Goal: Transaction & Acquisition: Purchase product/service

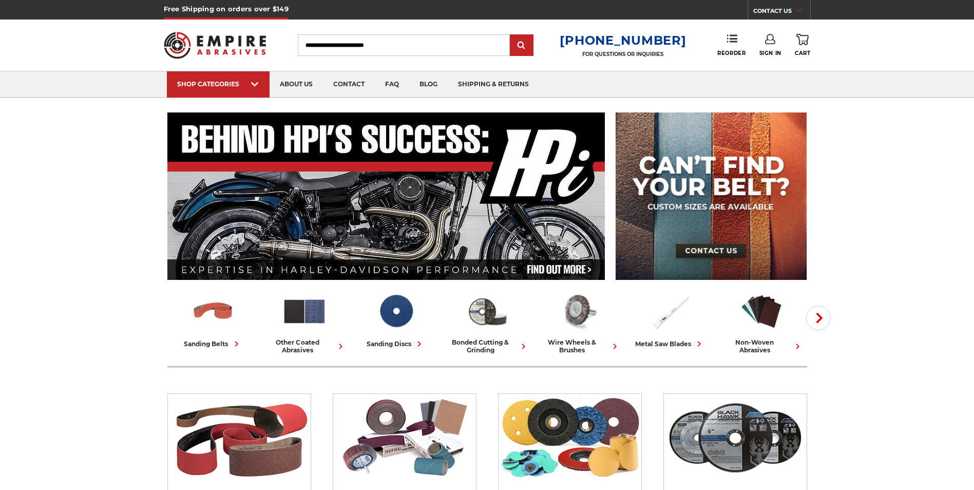
type input "**********"
click at [773, 47] on link "Sign In" at bounding box center [770, 45] width 22 height 23
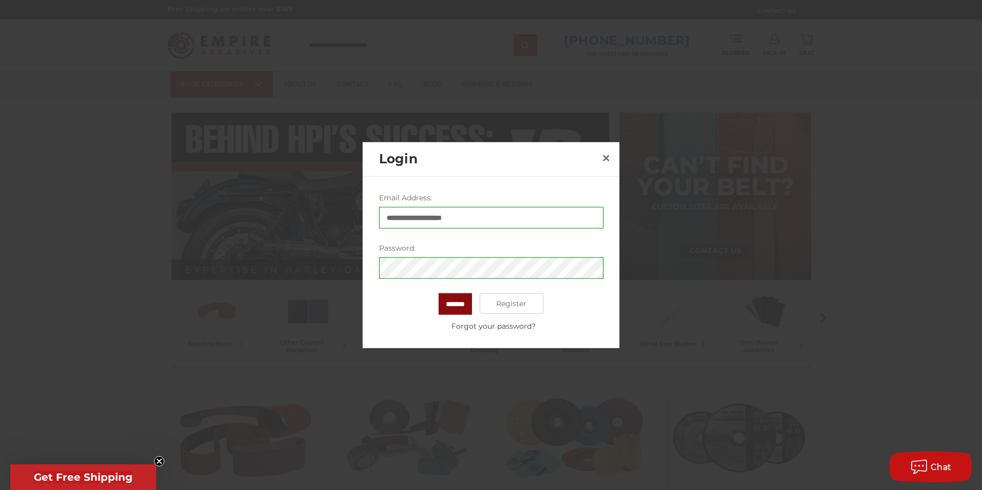
click at [453, 299] on input "*******" at bounding box center [455, 304] width 33 height 22
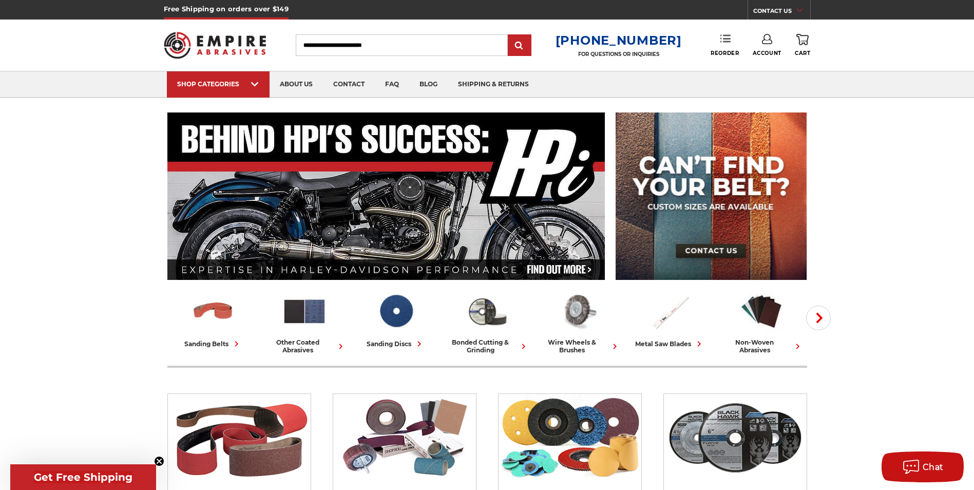
click at [733, 36] on link "Reorder" at bounding box center [725, 45] width 28 height 22
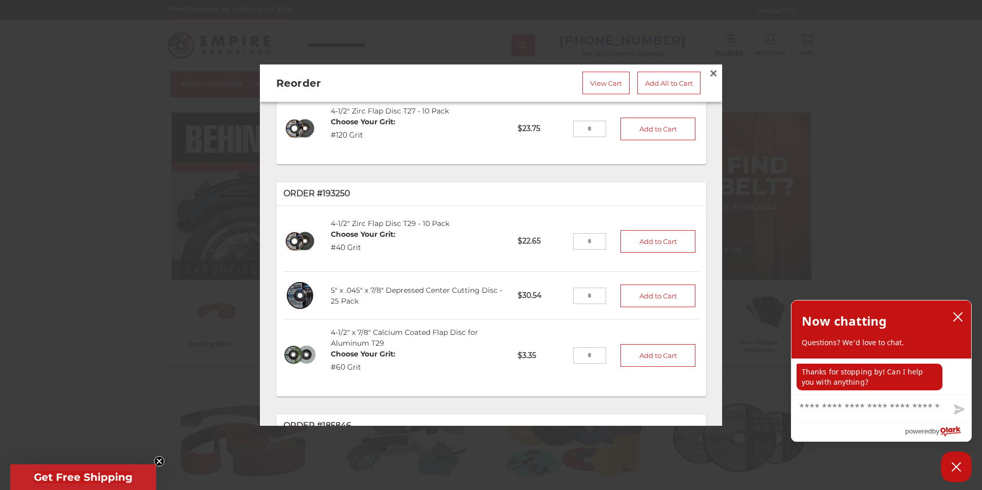
scroll to position [205, 0]
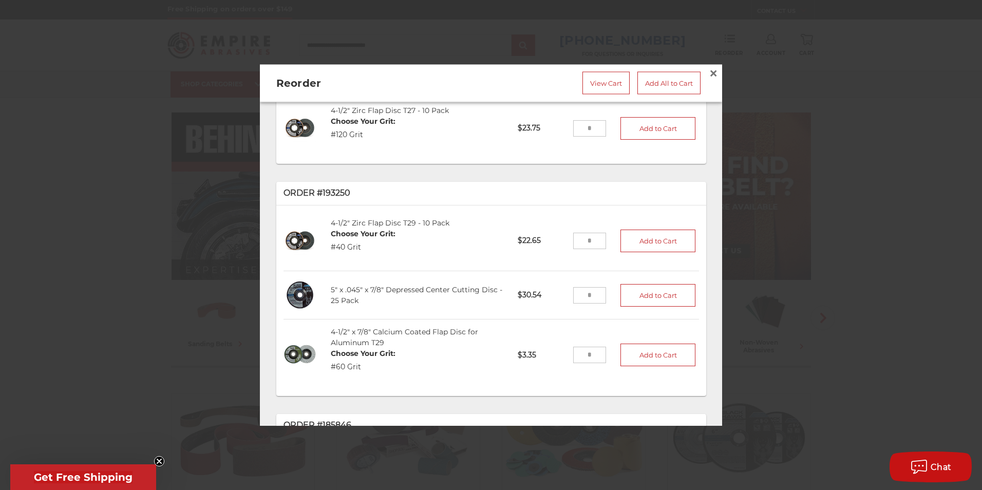
click at [583, 235] on input "tel" at bounding box center [589, 241] width 33 height 16
type input "*"
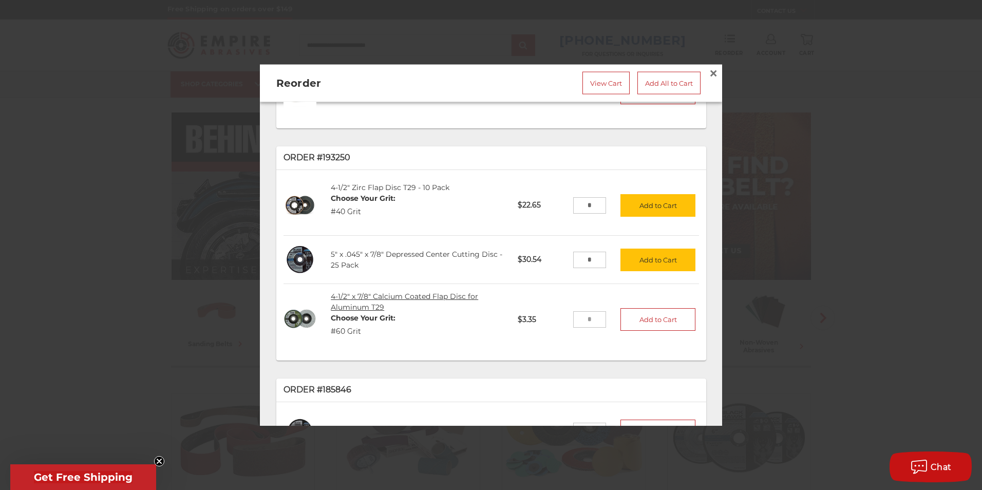
scroll to position [231, 0]
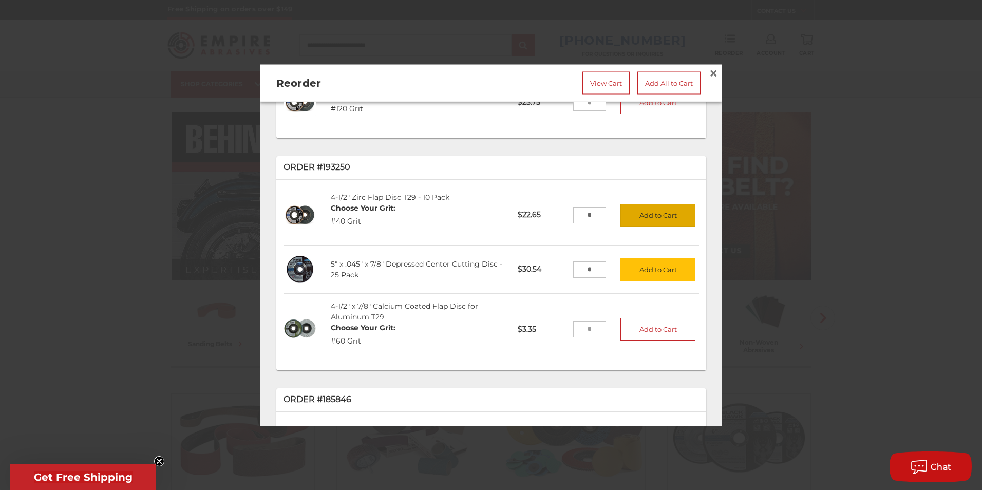
click at [634, 214] on button "Add to Cart" at bounding box center [657, 215] width 75 height 23
click at [634, 263] on button "Add to Cart" at bounding box center [657, 269] width 75 height 23
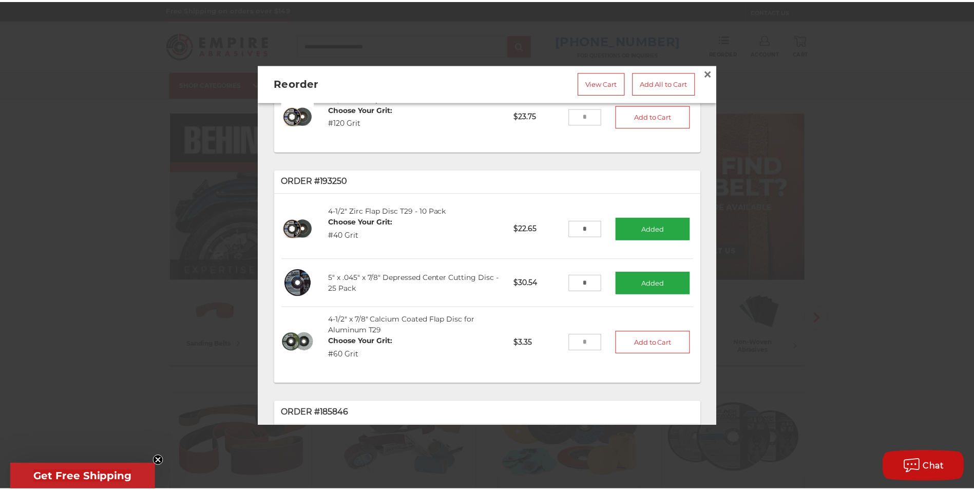
scroll to position [180, 0]
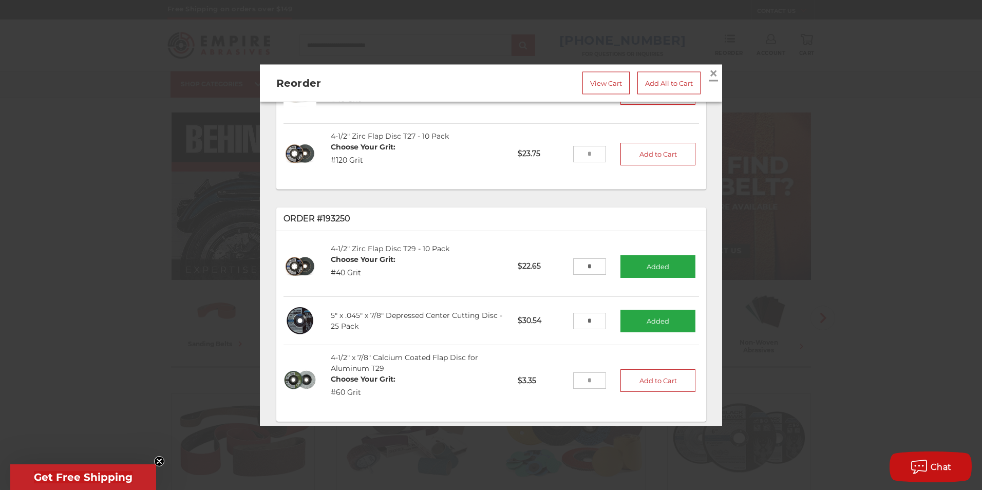
click at [710, 68] on span "×" at bounding box center [713, 73] width 9 height 20
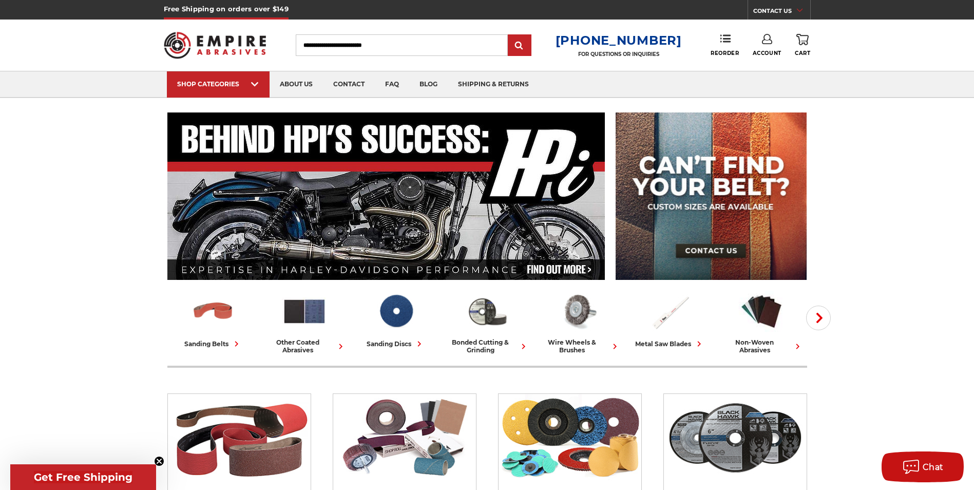
click at [809, 47] on link "0 Cart" at bounding box center [802, 45] width 15 height 23
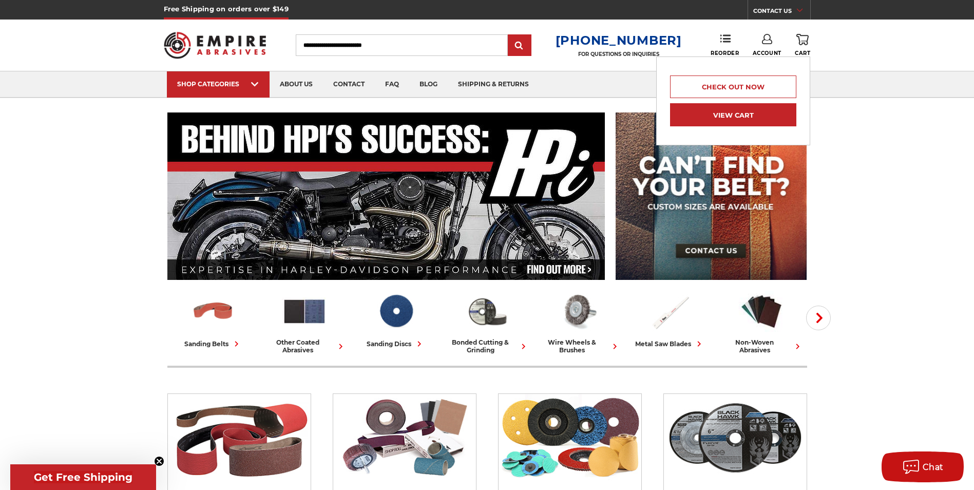
click at [761, 119] on link "View Cart" at bounding box center [733, 114] width 126 height 23
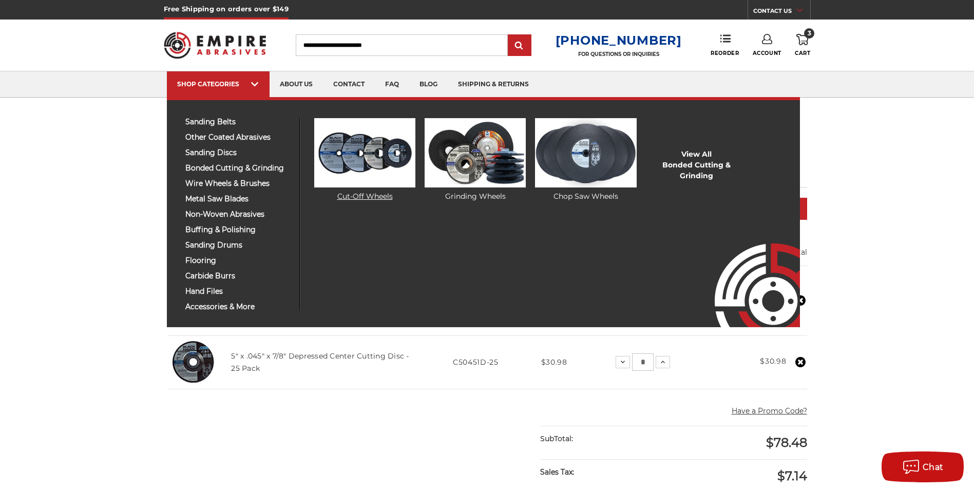
click at [375, 166] on img at bounding box center [364, 152] width 101 height 69
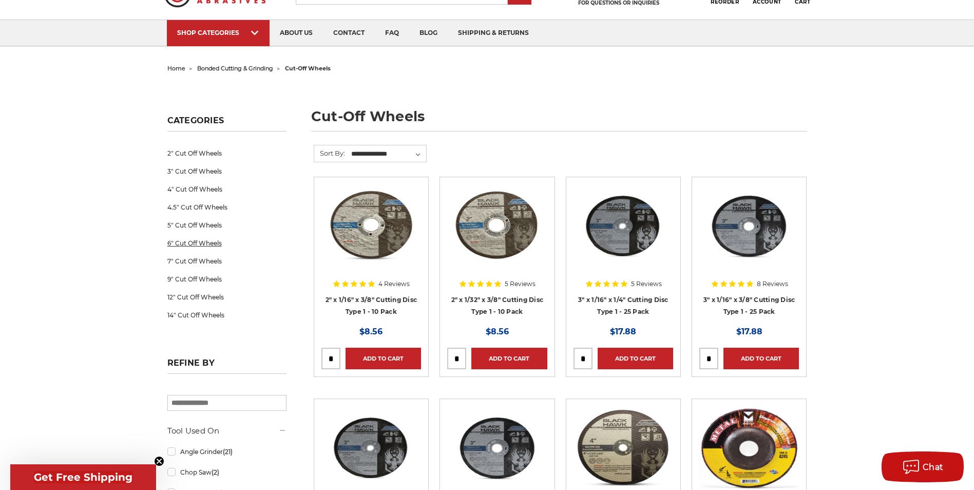
click at [222, 243] on link "6" Cut Off Wheels" at bounding box center [226, 243] width 119 height 18
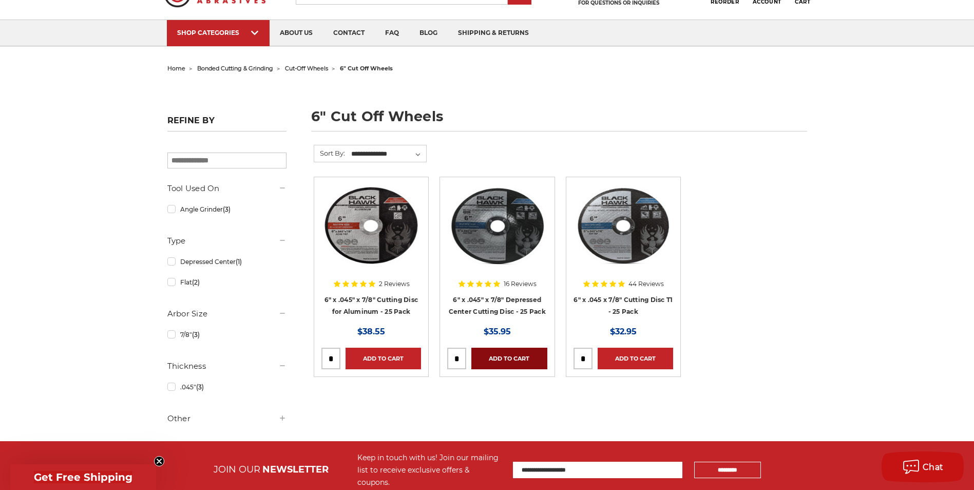
click at [507, 358] on link "Add to Cart" at bounding box center [508, 359] width 75 height 22
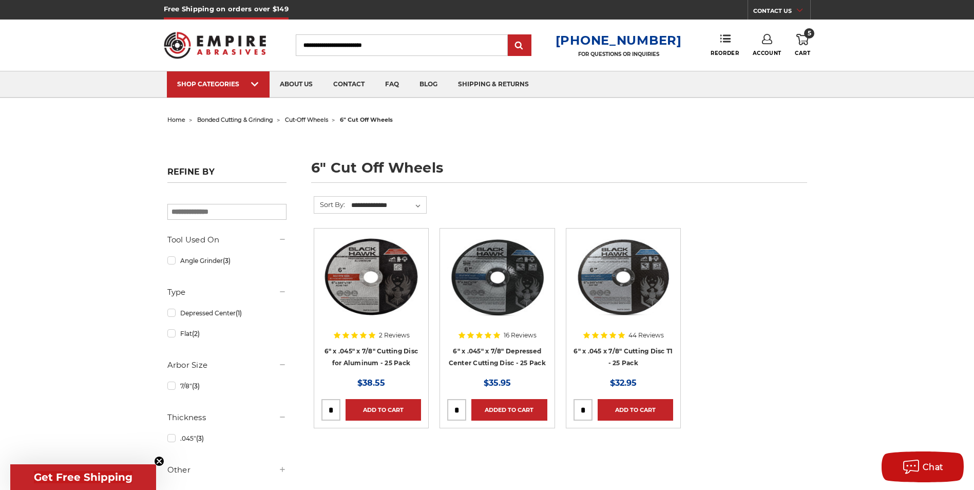
click at [804, 40] on icon at bounding box center [802, 39] width 12 height 11
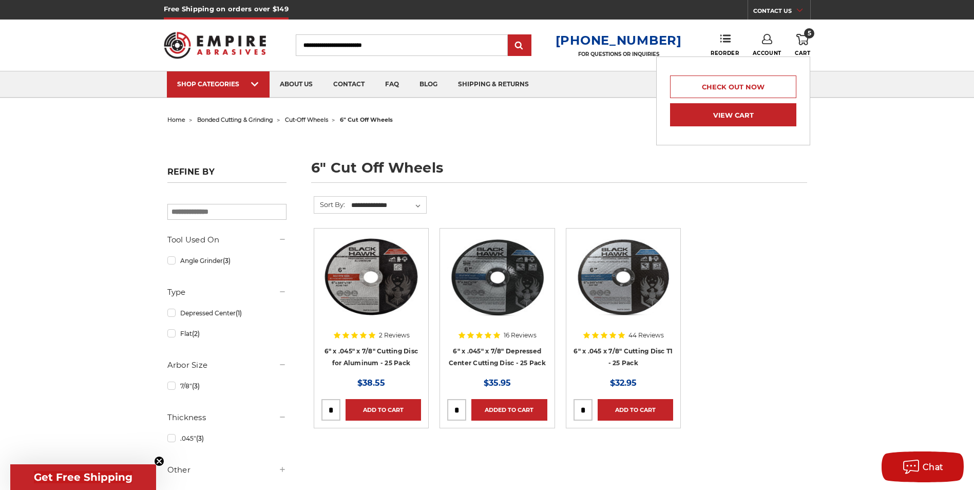
click at [722, 123] on link "View Cart" at bounding box center [733, 114] width 126 height 23
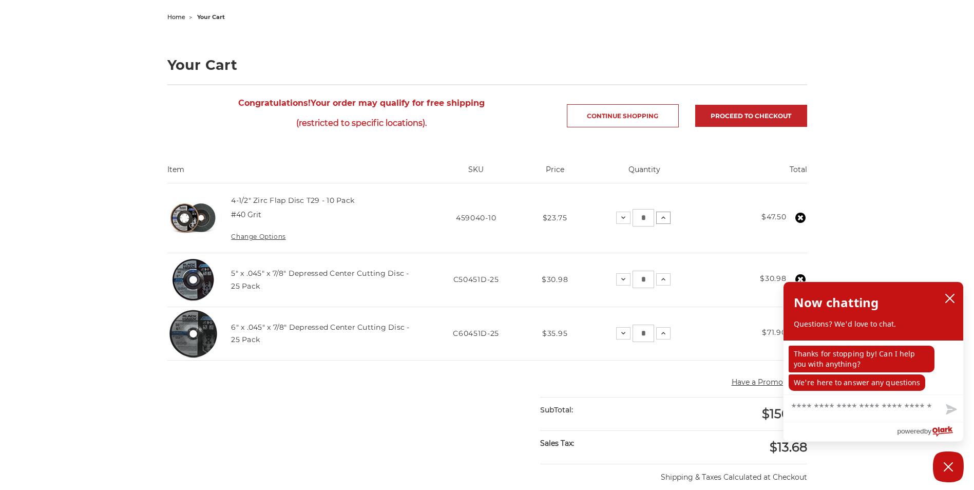
click at [666, 215] on icon at bounding box center [663, 218] width 8 height 8
click at [955, 297] on icon "close chatbox" at bounding box center [950, 298] width 10 height 10
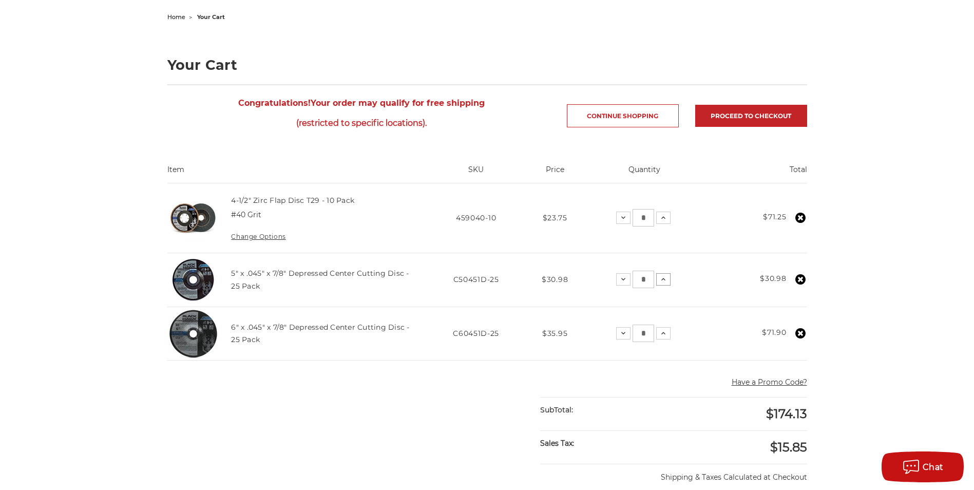
click at [668, 278] on button "Increase Quantity:" at bounding box center [663, 279] width 14 height 12
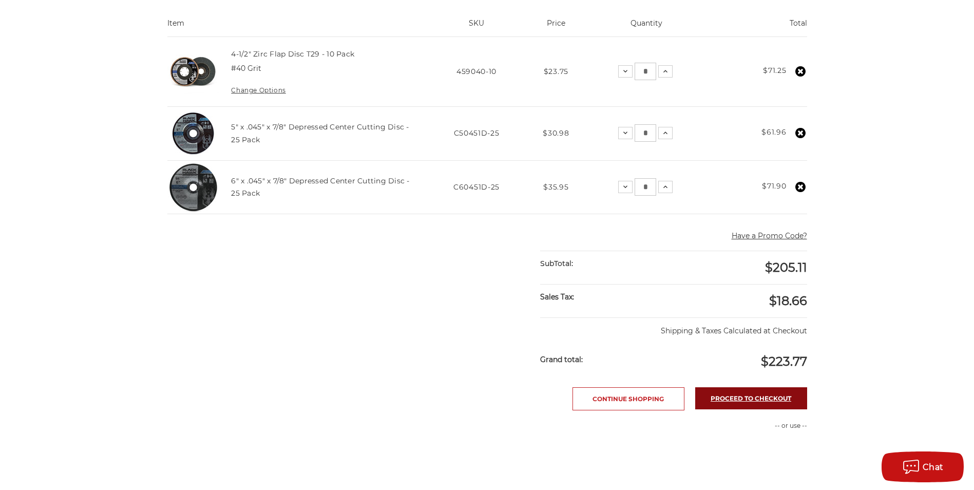
scroll to position [308, 0]
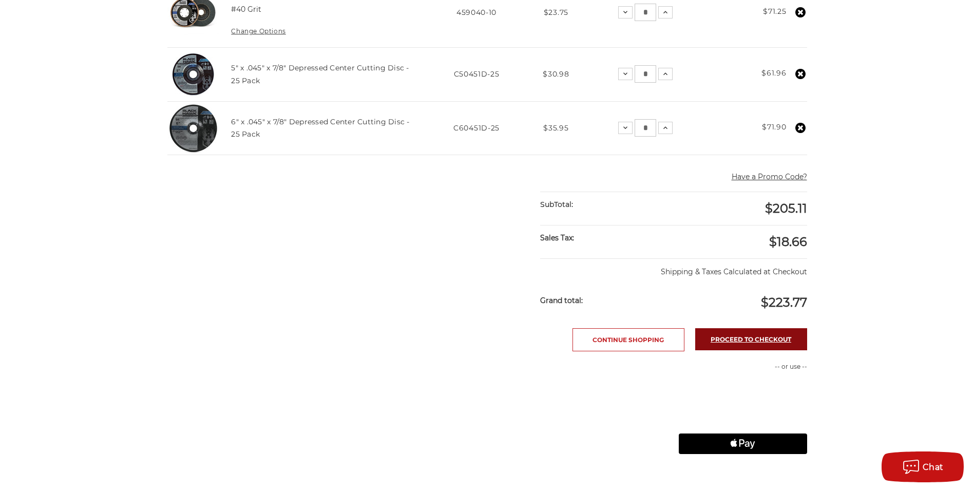
click at [742, 336] on link "Proceed to checkout" at bounding box center [751, 339] width 112 height 22
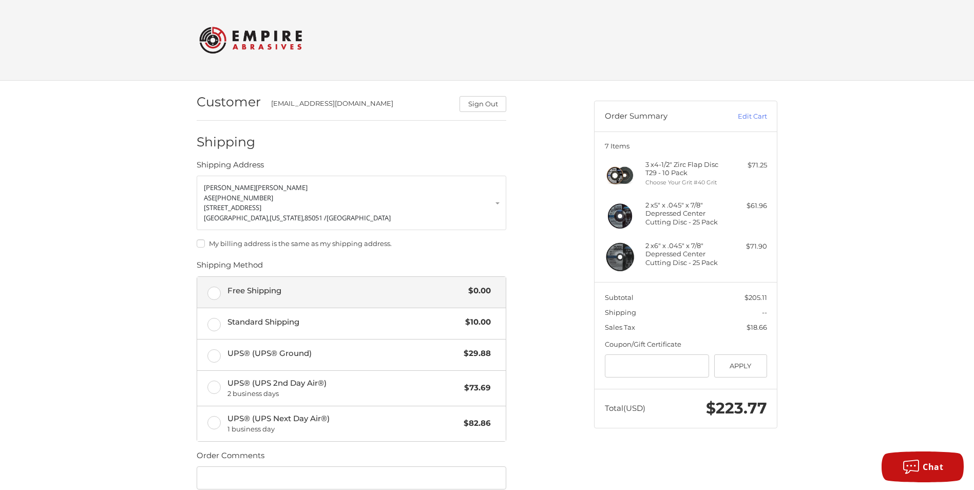
click at [216, 291] on label "Free Shipping $0.00" at bounding box center [351, 292] width 309 height 31
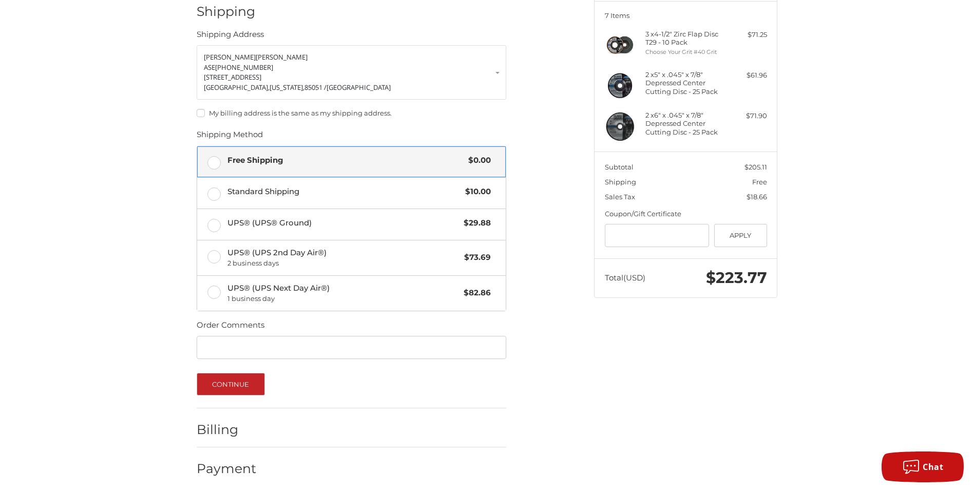
scroll to position [137, 0]
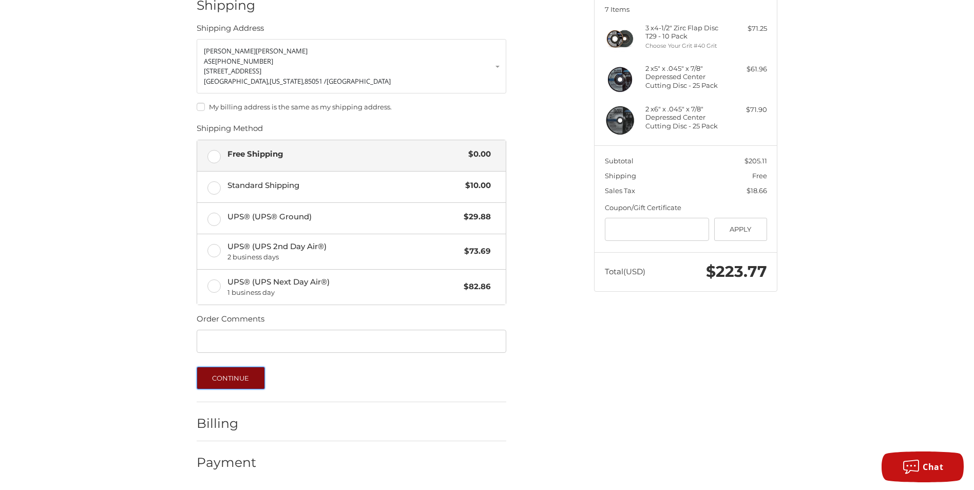
click at [245, 377] on button "Continue" at bounding box center [231, 378] width 68 height 23
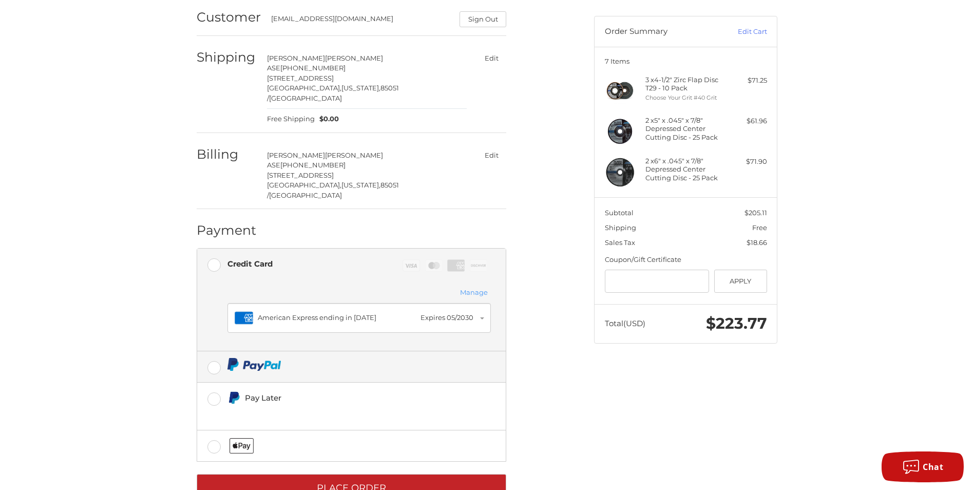
scroll to position [100, 0]
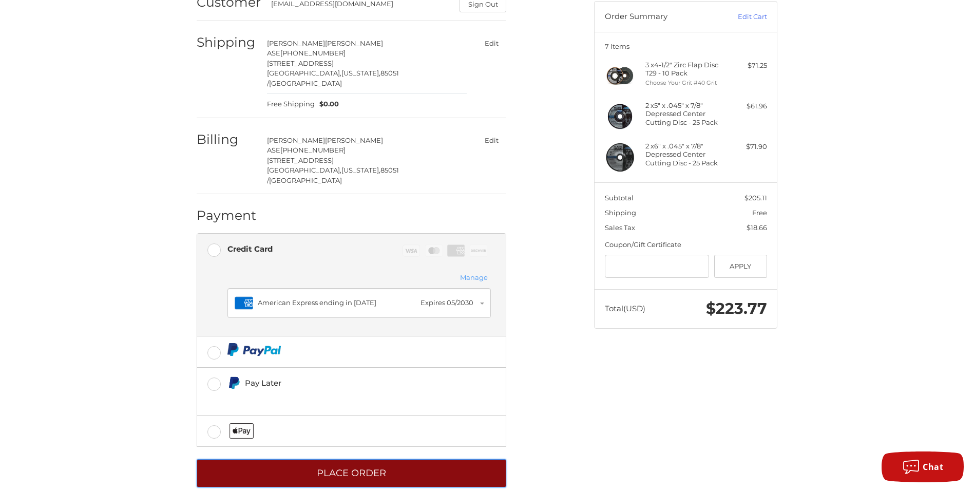
click at [371, 459] on button "Place Order" at bounding box center [352, 473] width 310 height 28
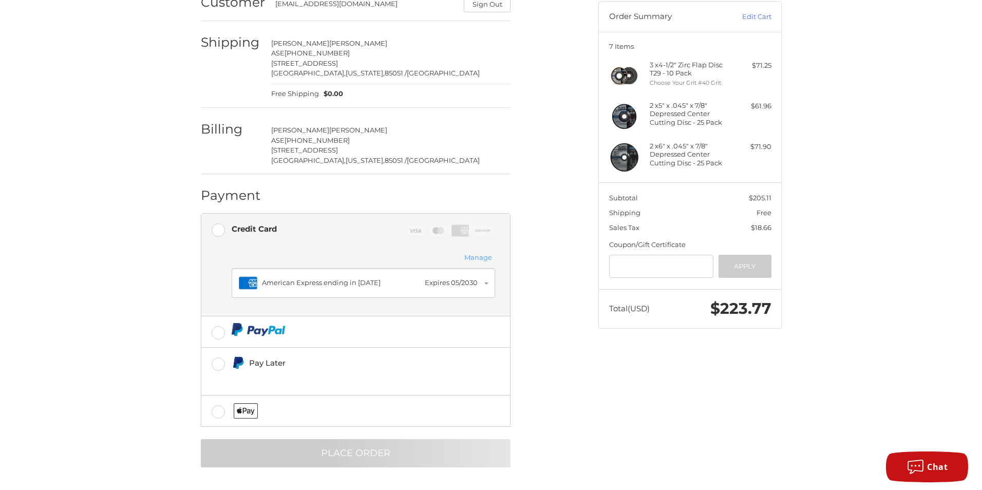
scroll to position [0, 0]
